Goal: Information Seeking & Learning: Compare options

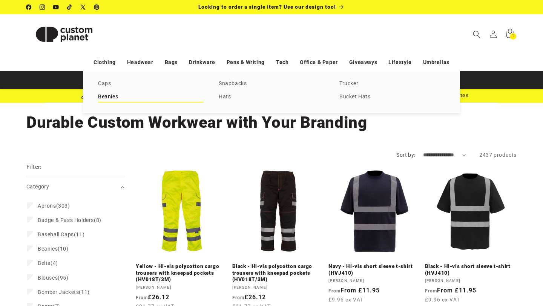
click at [109, 95] on link "Beanies" at bounding box center [151, 97] width 106 height 10
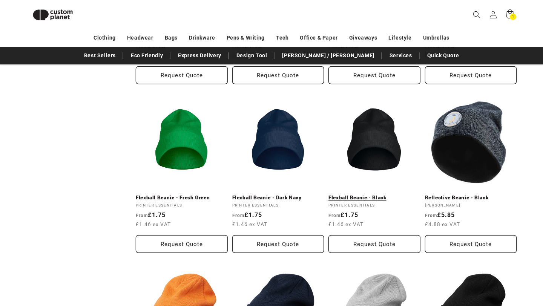
scroll to position [398, 0]
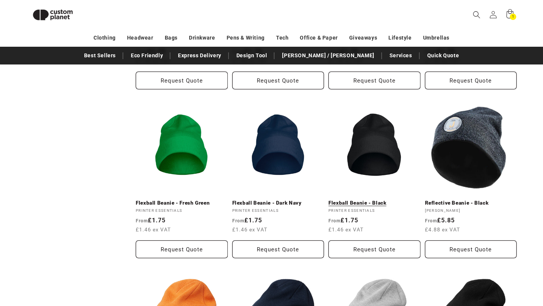
click at [382, 200] on link "Flexball Beanie - Black" at bounding box center [374, 203] width 92 height 7
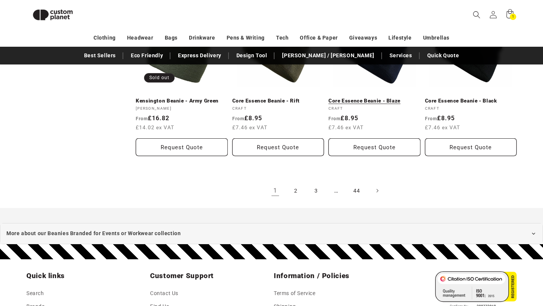
scroll to position [838, 0]
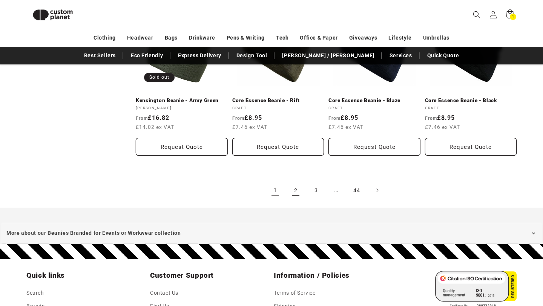
click at [299, 184] on link "2" at bounding box center [295, 190] width 17 height 17
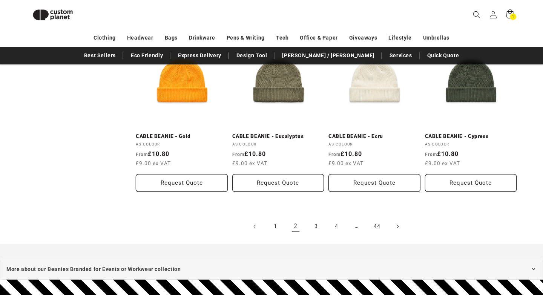
scroll to position [809, 0]
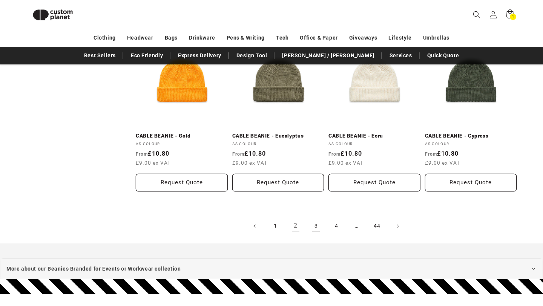
click at [316, 222] on link "3" at bounding box center [316, 226] width 17 height 17
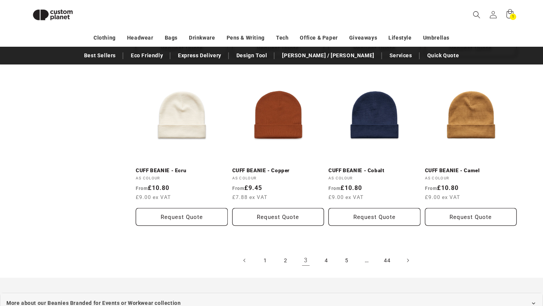
scroll to position [768, 0]
click at [324, 262] on link "4" at bounding box center [326, 261] width 17 height 17
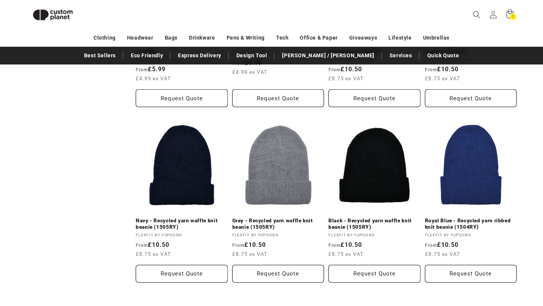
scroll to position [849, 0]
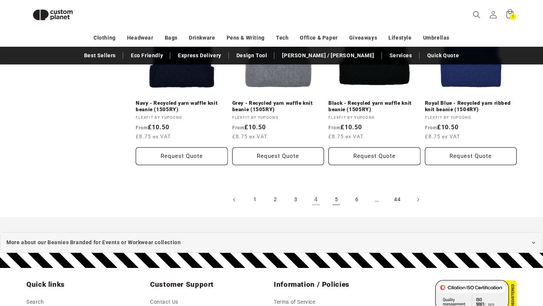
click at [339, 204] on link "5" at bounding box center [336, 200] width 17 height 17
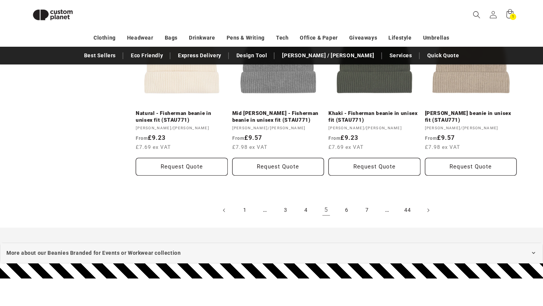
scroll to position [848, 0]
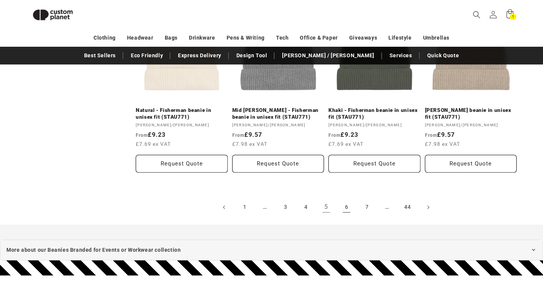
click at [346, 201] on link "6" at bounding box center [346, 207] width 17 height 17
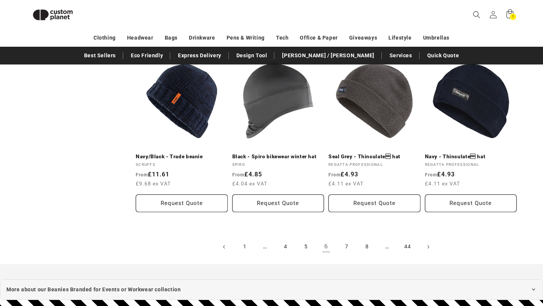
scroll to position [809, 0]
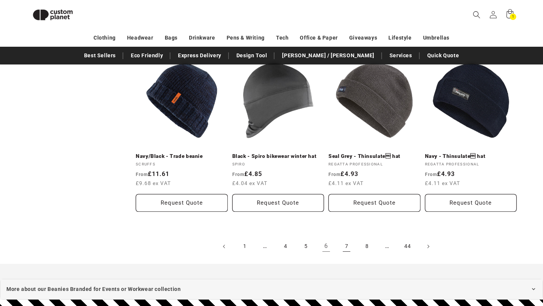
click at [345, 239] on link "7" at bounding box center [346, 246] width 17 height 17
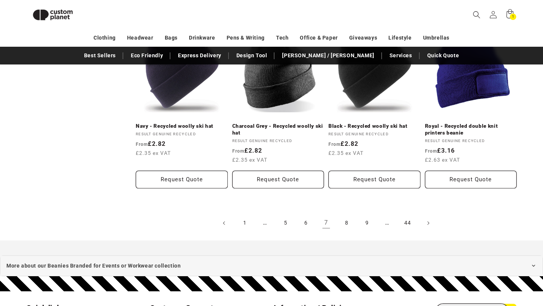
scroll to position [832, 0]
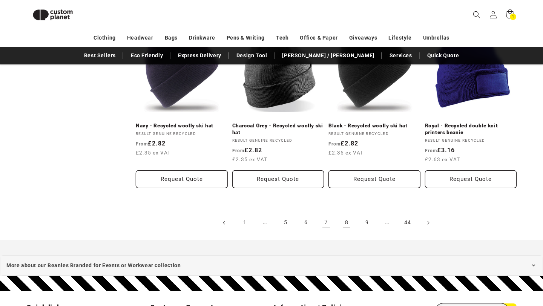
click at [349, 224] on link "8" at bounding box center [346, 222] width 17 height 17
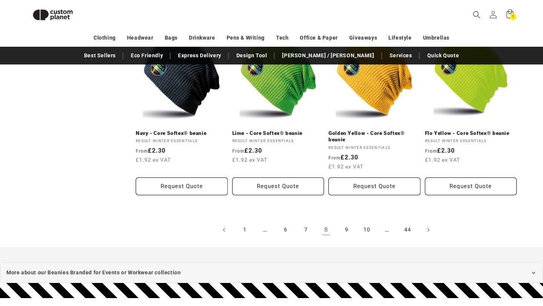
scroll to position [827, 0]
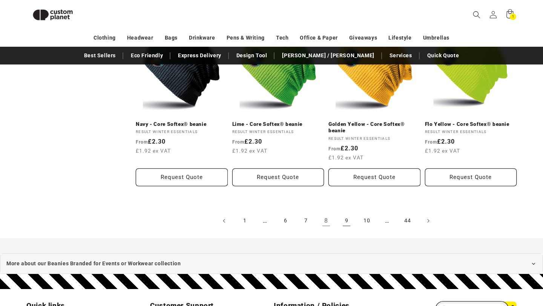
click at [351, 221] on link "9" at bounding box center [346, 221] width 17 height 17
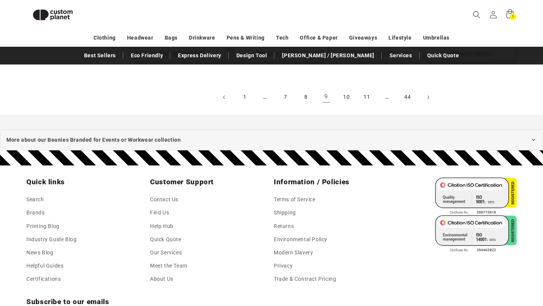
scroll to position [822, 0]
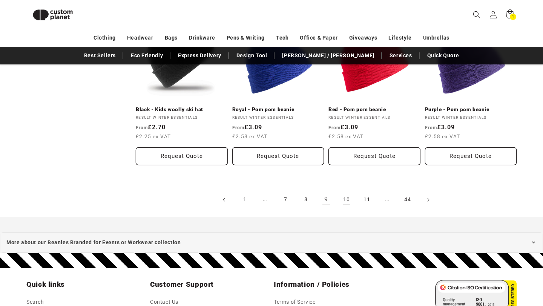
click at [351, 201] on link "10" at bounding box center [346, 200] width 17 height 17
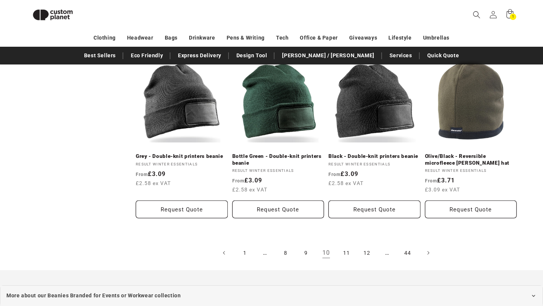
scroll to position [753, 0]
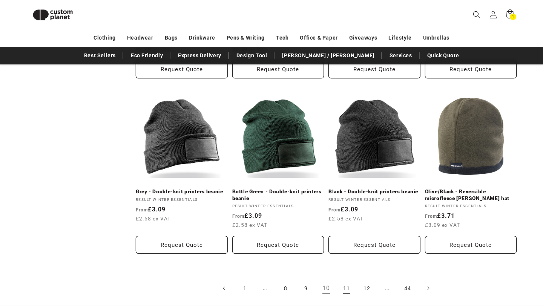
click at [351, 281] on link "11" at bounding box center [346, 288] width 17 height 17
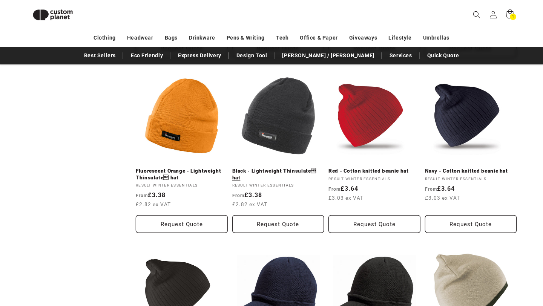
scroll to position [438, 0]
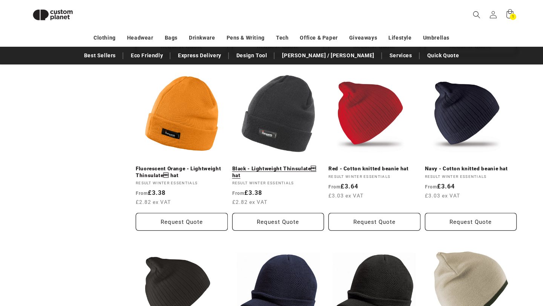
click at [291, 165] on link "Black - Lightweight Thinsulate hat" at bounding box center [278, 171] width 92 height 13
click at [258, 165] on link "Black - Lightweight Thinsulate hat" at bounding box center [278, 171] width 92 height 13
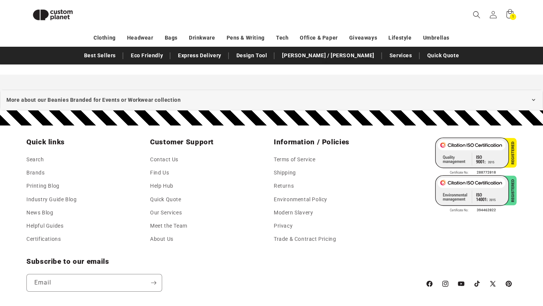
scroll to position [859, 0]
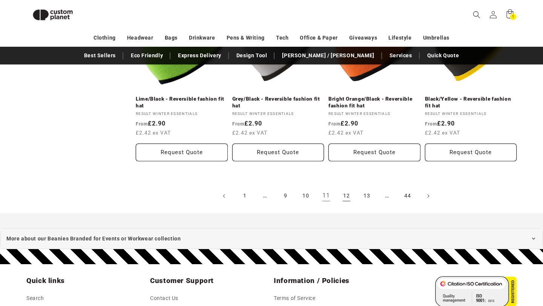
click at [343, 197] on link "12" at bounding box center [346, 196] width 17 height 17
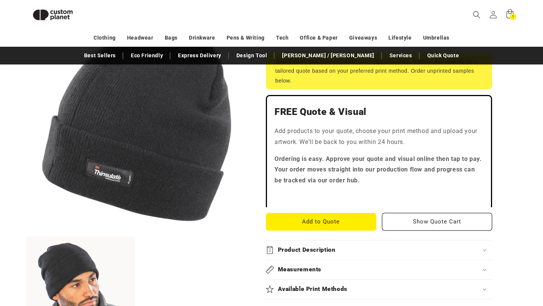
scroll to position [170, 0]
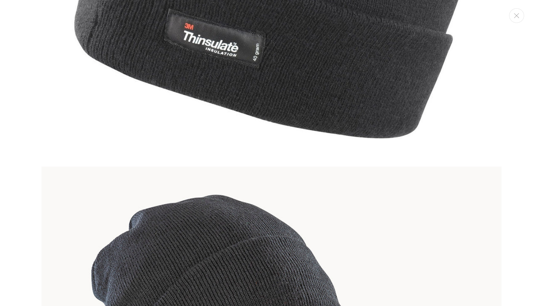
scroll to position [283, 0]
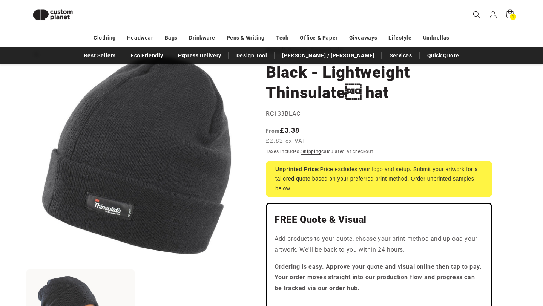
scroll to position [51, 0]
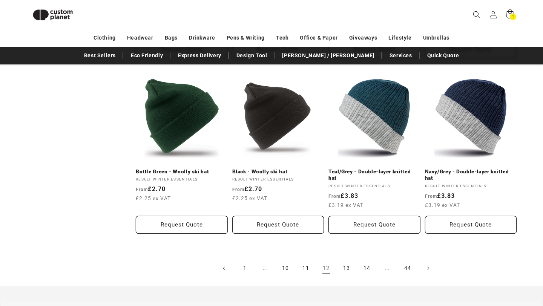
scroll to position [784, 0]
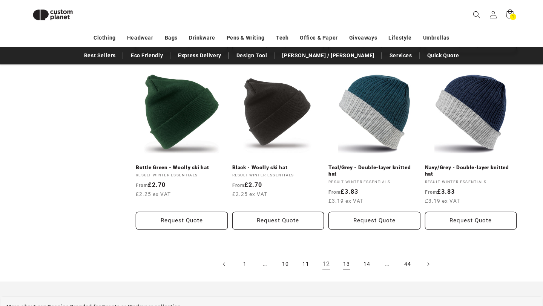
click at [343, 265] on link "13" at bounding box center [346, 264] width 17 height 17
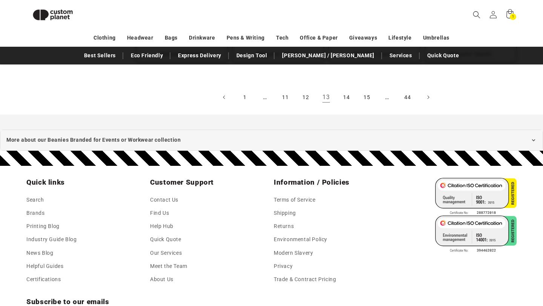
scroll to position [864, 0]
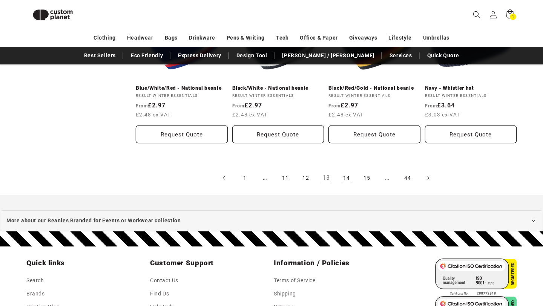
click at [344, 172] on link "14" at bounding box center [346, 178] width 17 height 17
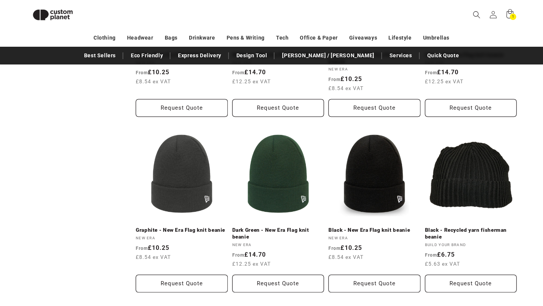
scroll to position [820, 0]
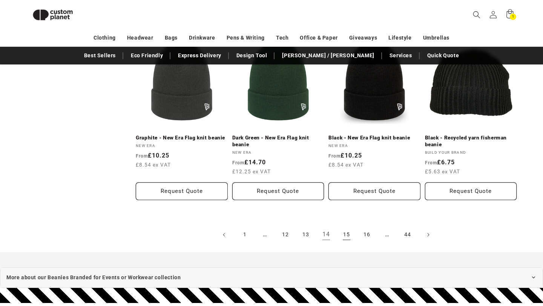
click at [346, 235] on link "15" at bounding box center [346, 235] width 17 height 17
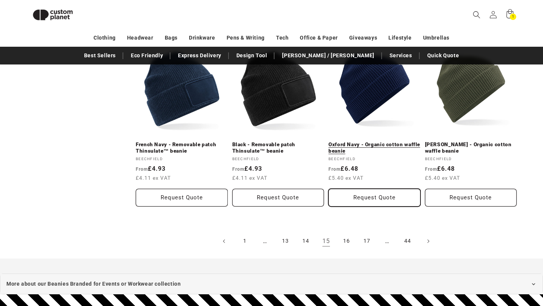
scroll to position [813, 0]
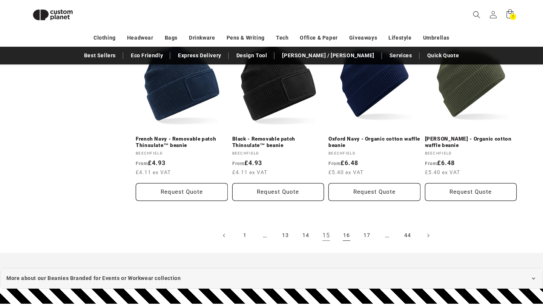
click at [346, 227] on link "16" at bounding box center [346, 235] width 17 height 17
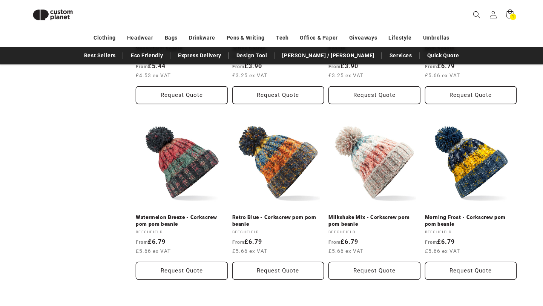
scroll to position [873, 0]
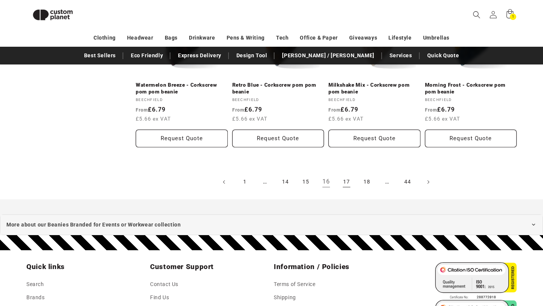
click at [349, 182] on link "17" at bounding box center [346, 182] width 17 height 17
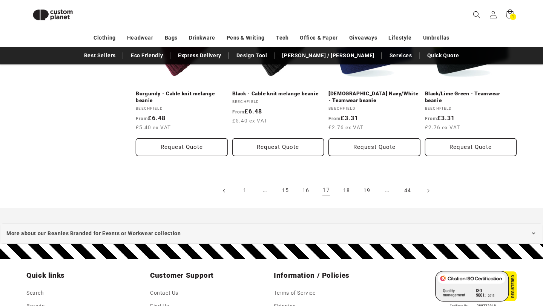
scroll to position [869, 0]
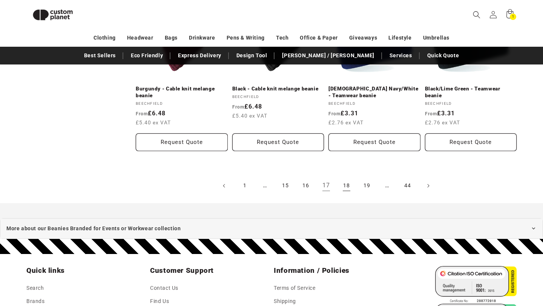
click at [343, 182] on link "18" at bounding box center [346, 186] width 17 height 17
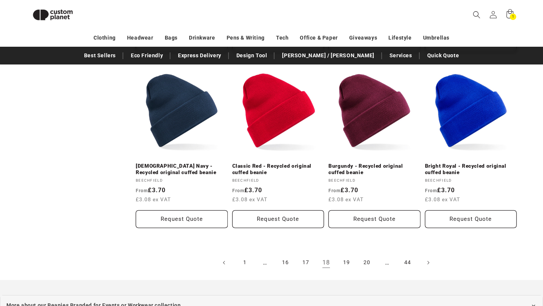
scroll to position [786, 0]
click at [351, 263] on link "19" at bounding box center [346, 262] width 17 height 17
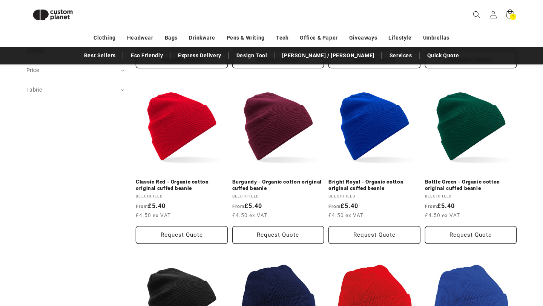
scroll to position [402, 0]
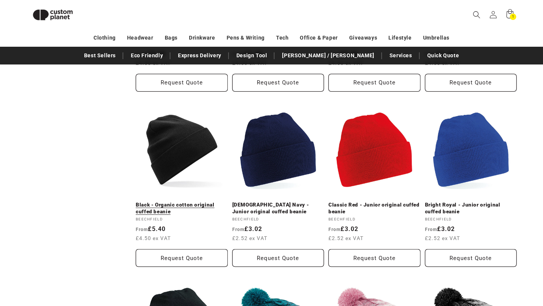
click at [173, 202] on link "Black - Organic cotton original cuffed beanie" at bounding box center [182, 208] width 92 height 13
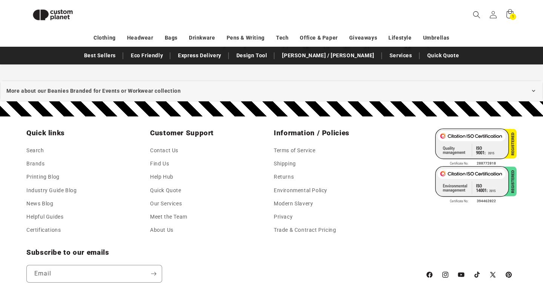
scroll to position [843, 0]
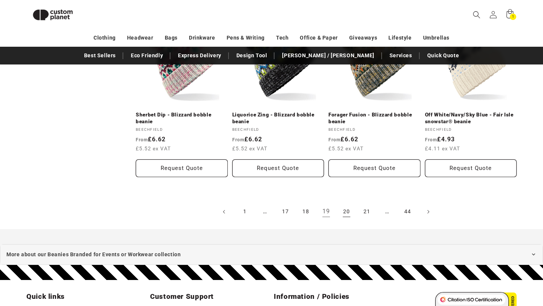
click at [344, 209] on link "20" at bounding box center [346, 212] width 17 height 17
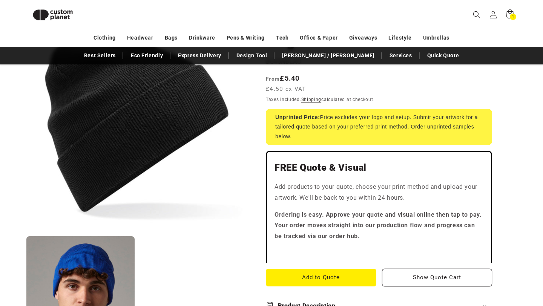
scroll to position [174, 0]
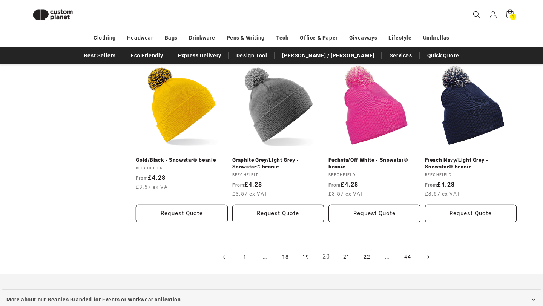
scroll to position [909, 0]
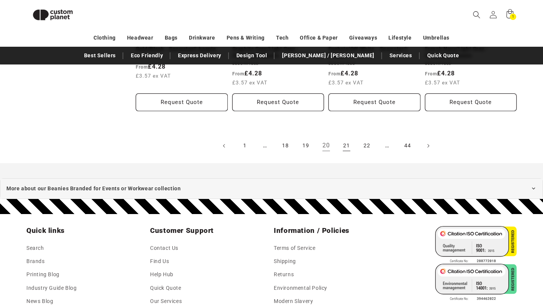
click at [346, 147] on link "21" at bounding box center [346, 146] width 17 height 17
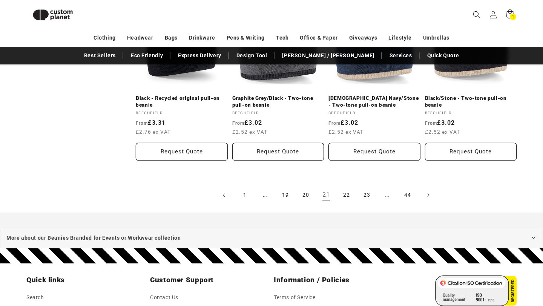
scroll to position [938, 0]
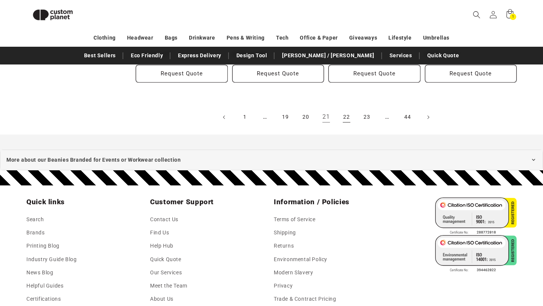
click at [349, 118] on link "22" at bounding box center [346, 117] width 17 height 17
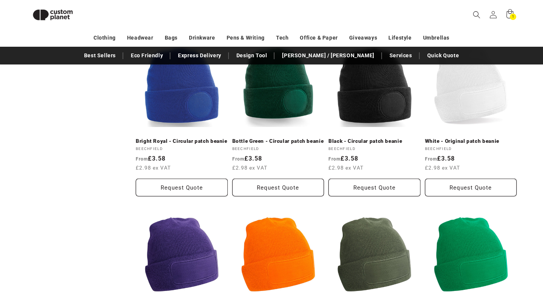
scroll to position [627, 0]
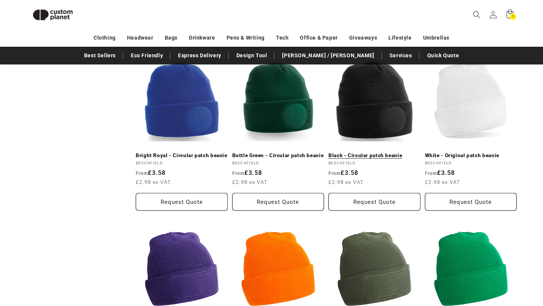
click at [375, 152] on link "Black - Circular patch beanie" at bounding box center [374, 155] width 92 height 7
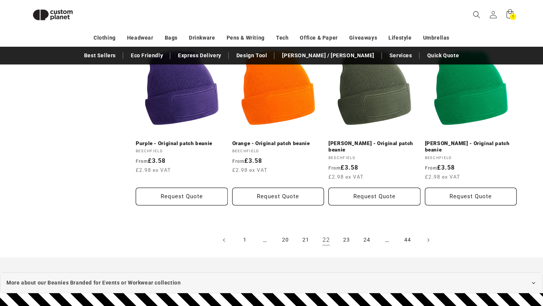
scroll to position [841, 0]
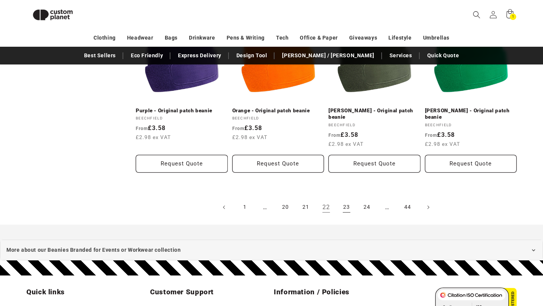
click at [349, 199] on link "23" at bounding box center [346, 207] width 17 height 17
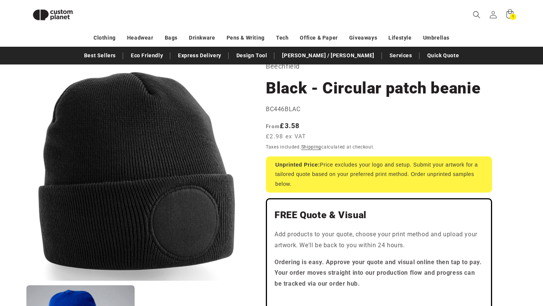
scroll to position [47, 0]
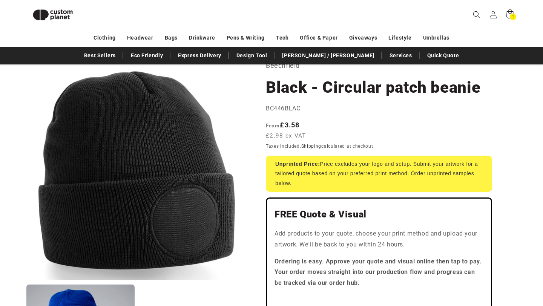
click at [339, 138] on div "Regular price From £3.58 £2.98 ex VAT Regular price Sale price £3.58 Unit price…" at bounding box center [379, 131] width 226 height 22
click at [13, 55] on nav "Best Sellers Eco Friendly Express Delivery Design Tool Stanley / Stella Service…" at bounding box center [271, 56] width 543 height 18
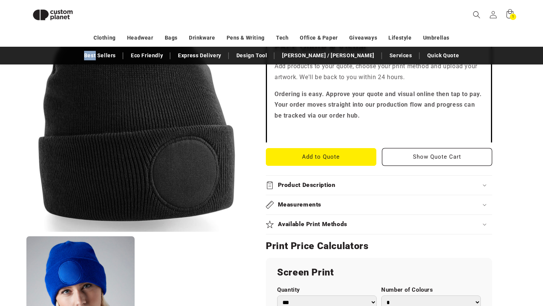
scroll to position [314, 0]
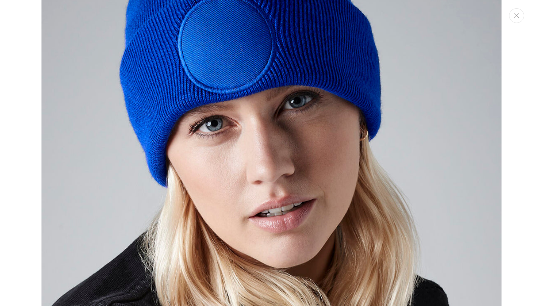
scroll to position [396, 0]
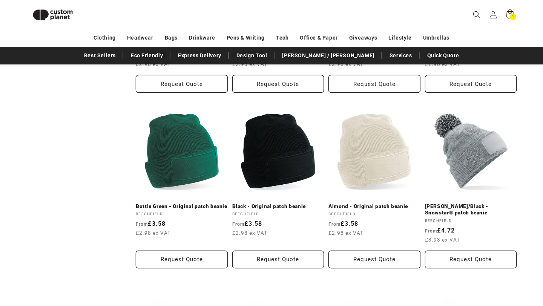
scroll to position [394, 0]
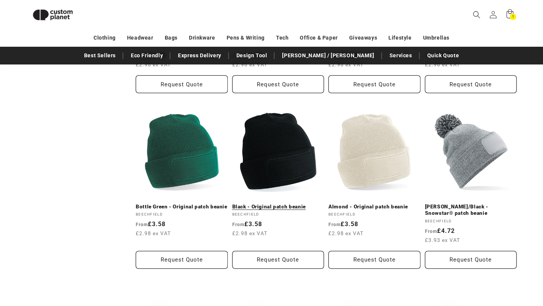
click at [286, 204] on link "Black - Original patch beanie" at bounding box center [278, 207] width 92 height 7
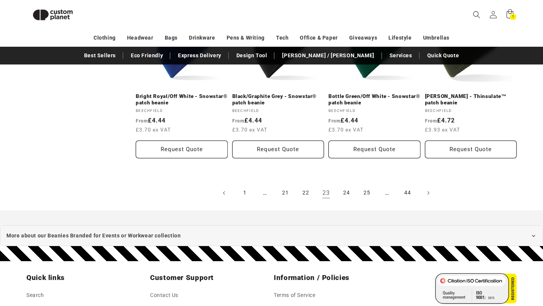
scroll to position [946, 0]
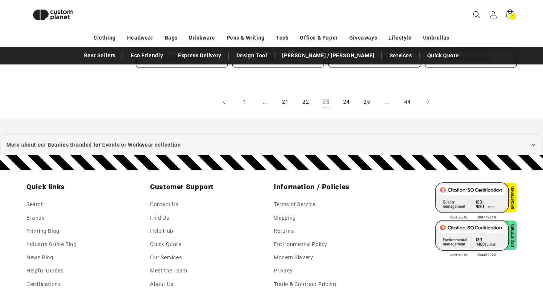
click at [337, 101] on ul "1 … 21 22 23 24 25 … 44" at bounding box center [326, 102] width 381 height 17
click at [344, 101] on link "24" at bounding box center [346, 102] width 17 height 17
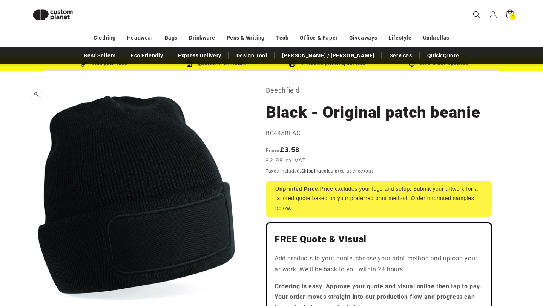
scroll to position [22, 0]
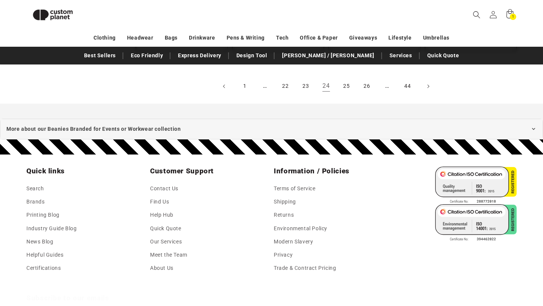
scroll to position [926, 0]
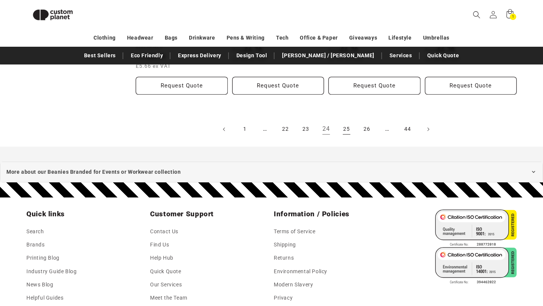
click at [348, 129] on link "25" at bounding box center [346, 129] width 17 height 17
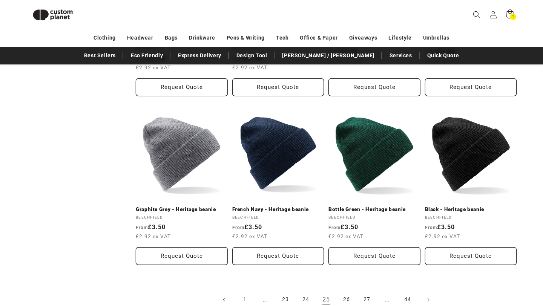
scroll to position [797, 0]
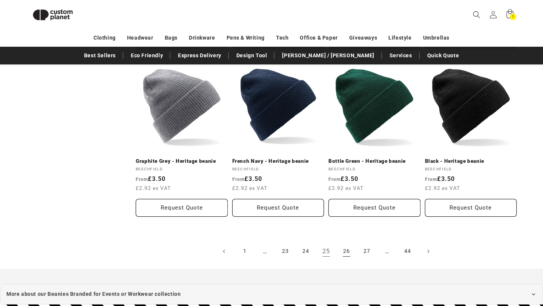
click at [345, 252] on link "26" at bounding box center [346, 251] width 17 height 17
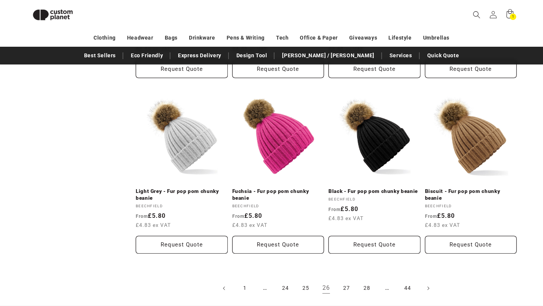
scroll to position [812, 0]
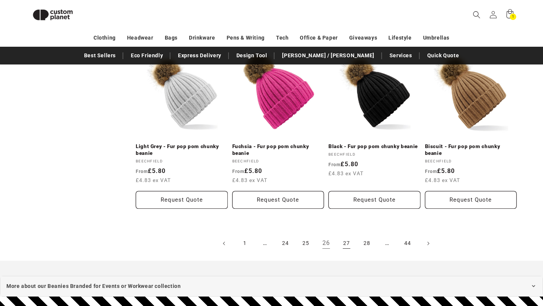
click at [349, 244] on link "27" at bounding box center [346, 243] width 17 height 17
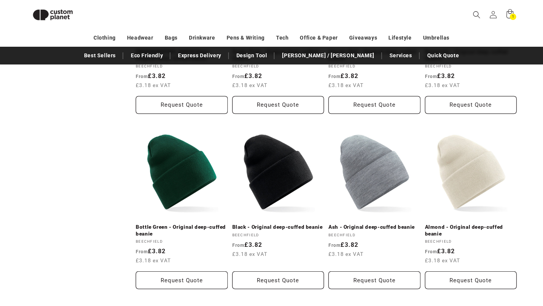
scroll to position [383, 0]
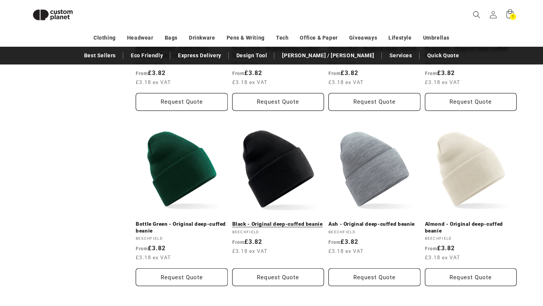
click at [286, 221] on link "Black - Original deep-cuffed beanie" at bounding box center [278, 224] width 92 height 7
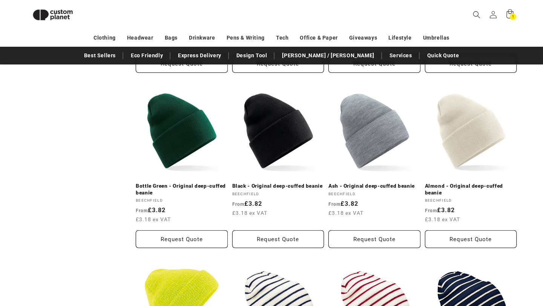
scroll to position [362, 0]
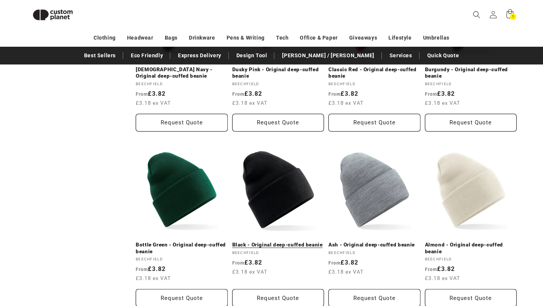
click at [271, 242] on link "Black - Original deep-cuffed beanie" at bounding box center [278, 245] width 92 height 7
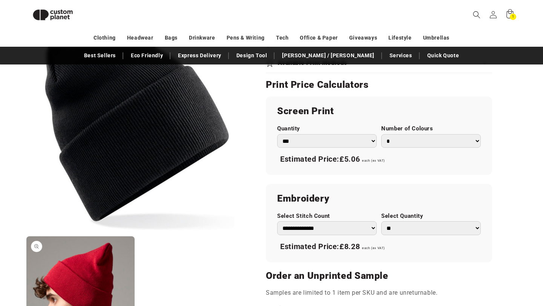
scroll to position [576, 0]
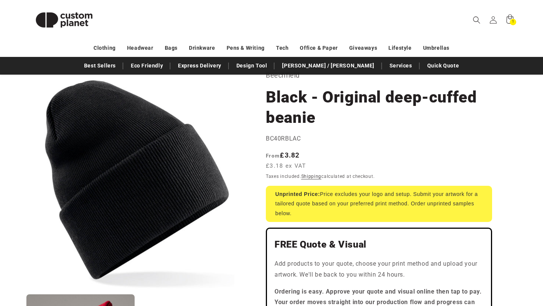
scroll to position [43, 0]
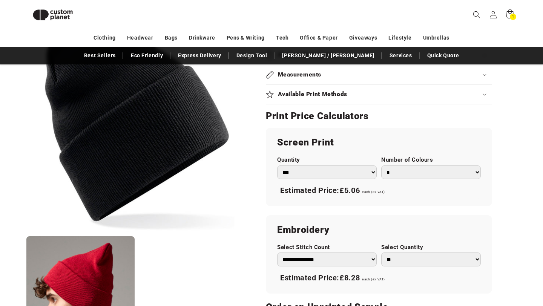
scroll to position [433, 0]
